Goal: Task Accomplishment & Management: Manage account settings

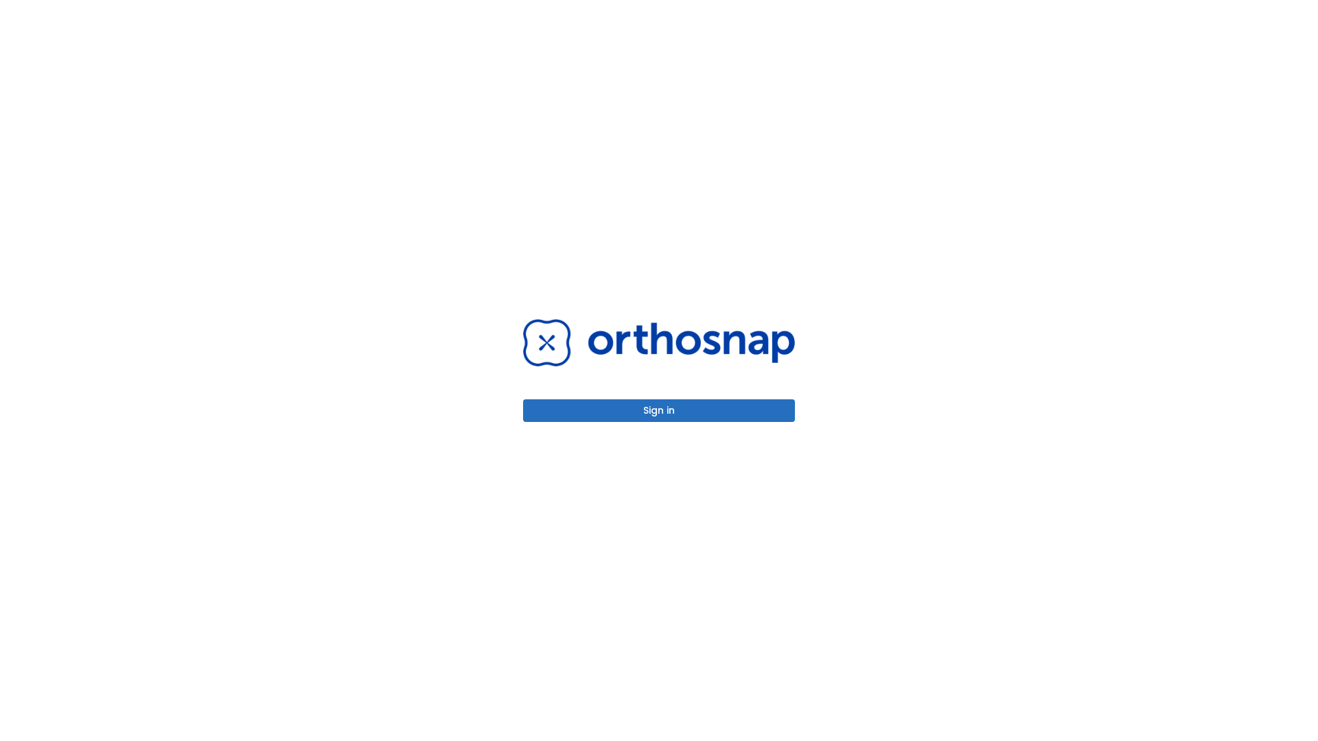
click at [659, 410] on button "Sign in" at bounding box center [659, 411] width 272 height 23
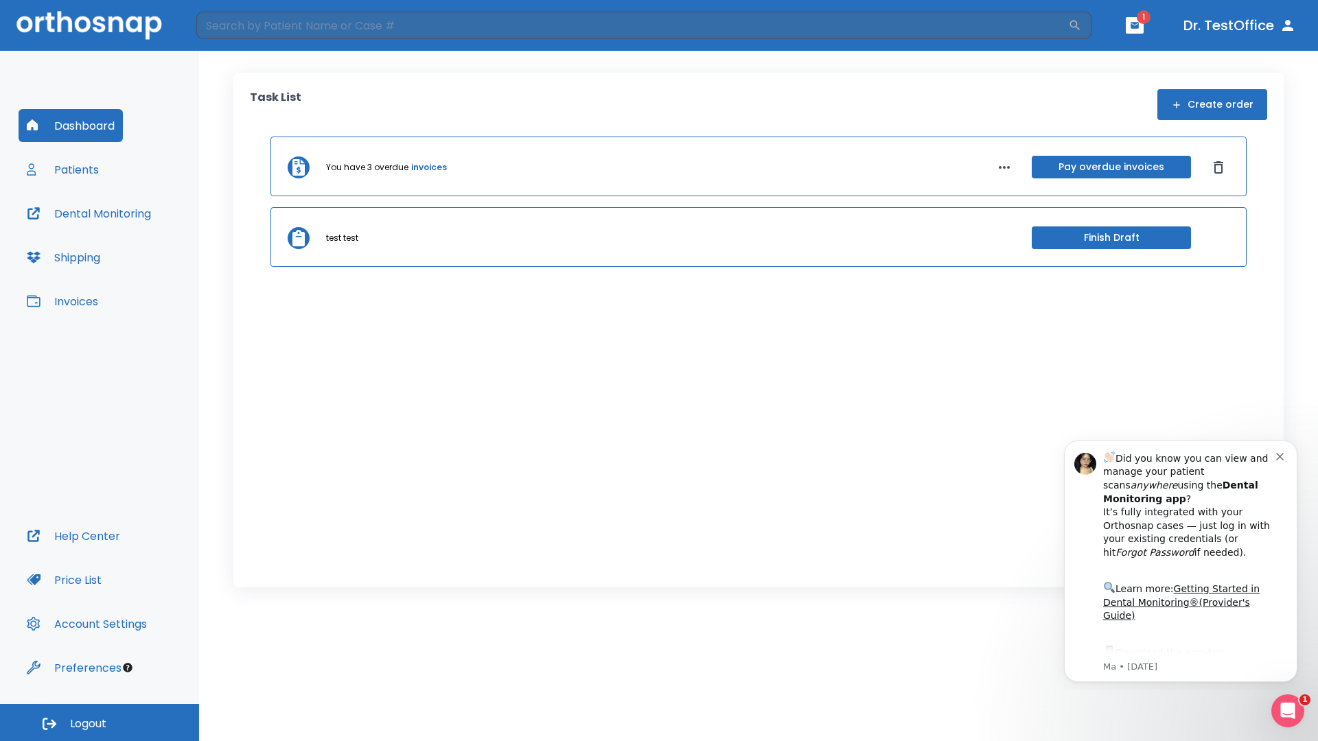
click at [100, 723] on span "Logout" at bounding box center [88, 724] width 36 height 15
